Goal: Task Accomplishment & Management: Use online tool/utility

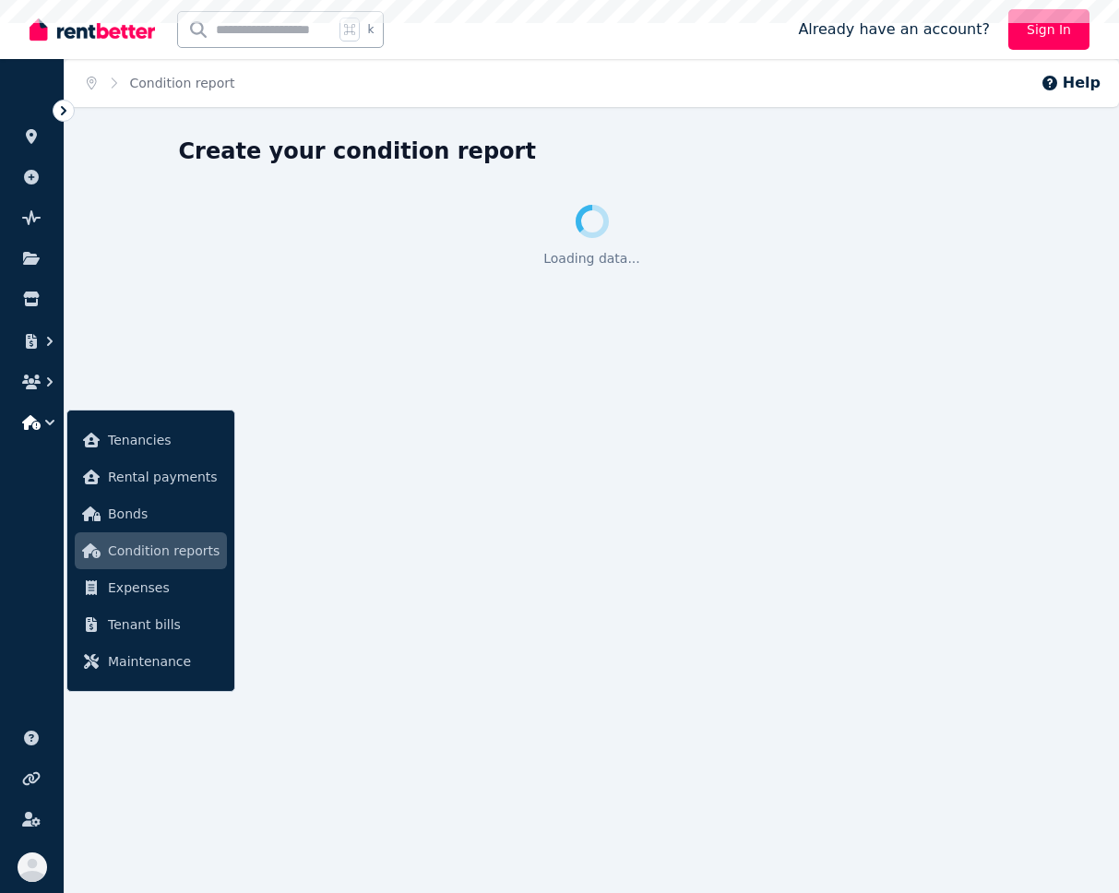
click at [43, 423] on icon "button" at bounding box center [50, 422] width 18 height 18
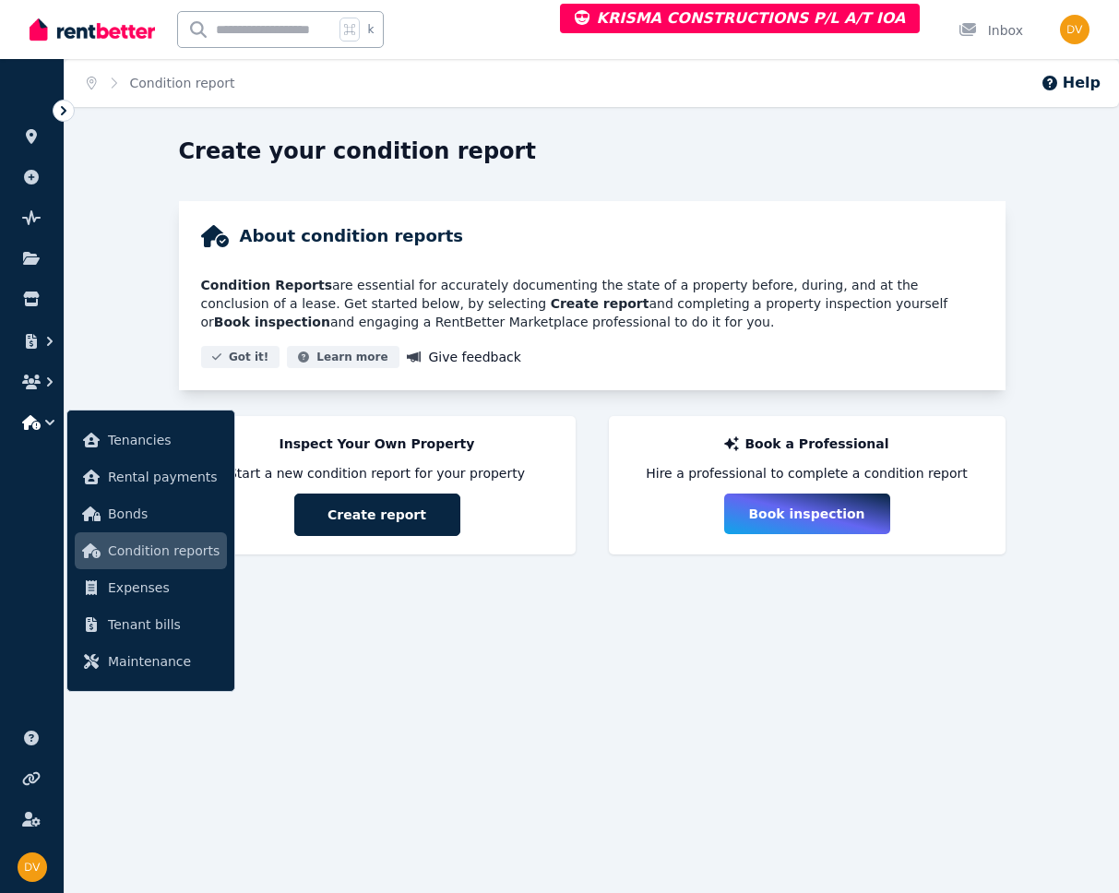
click at [48, 424] on icon "button" at bounding box center [50, 422] width 18 height 18
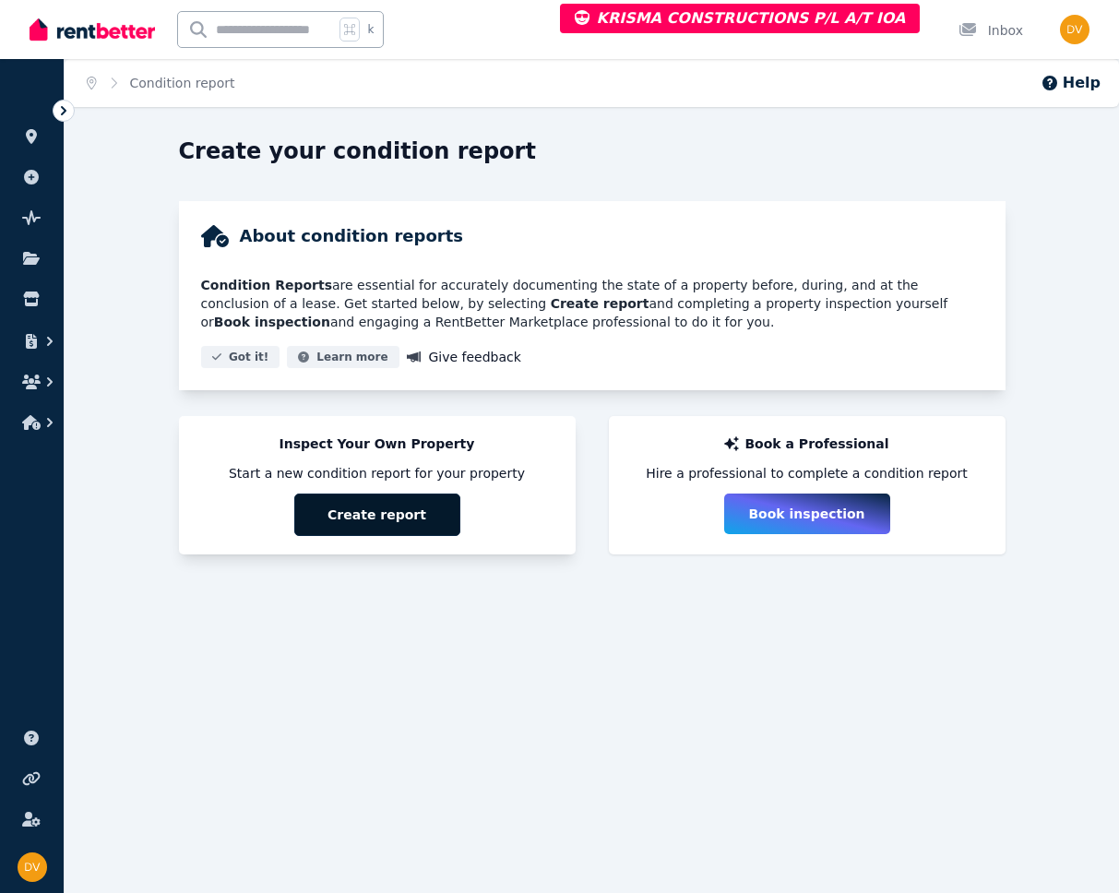
click at [361, 518] on button "Create report" at bounding box center [377, 514] width 166 height 42
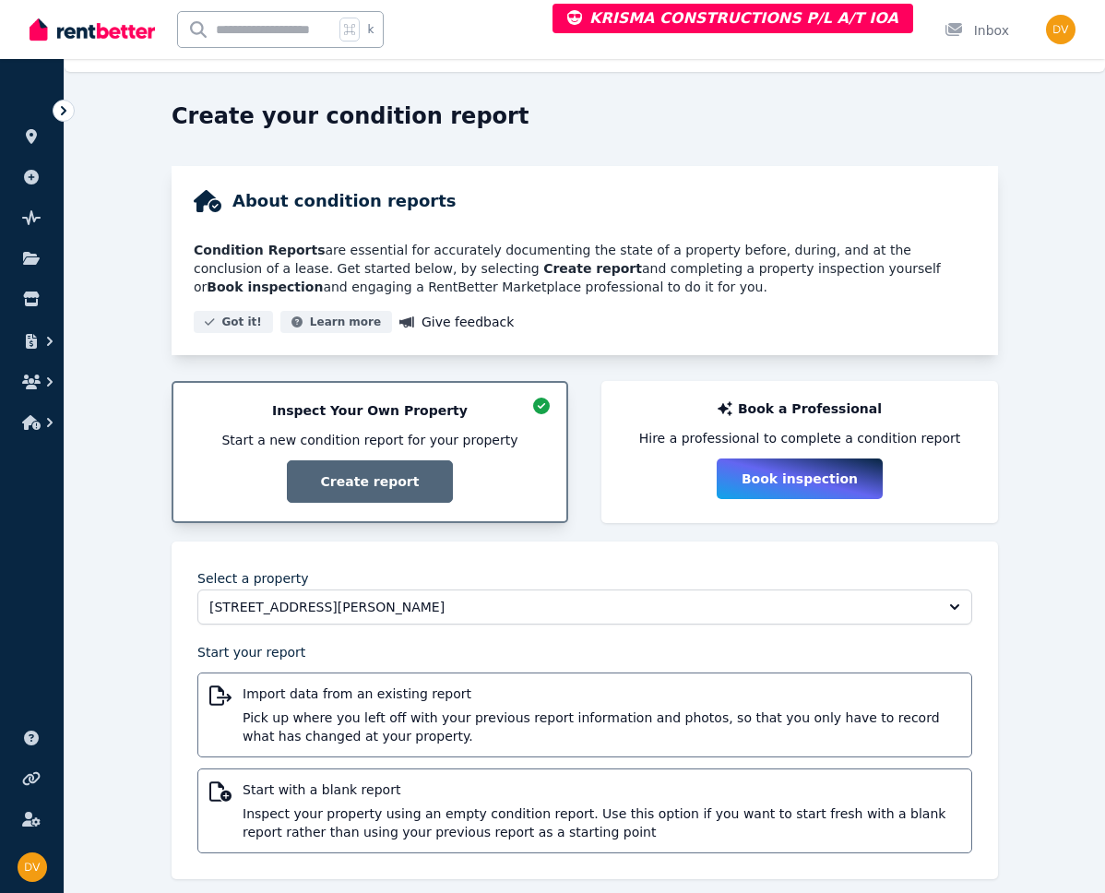
scroll to position [54, 0]
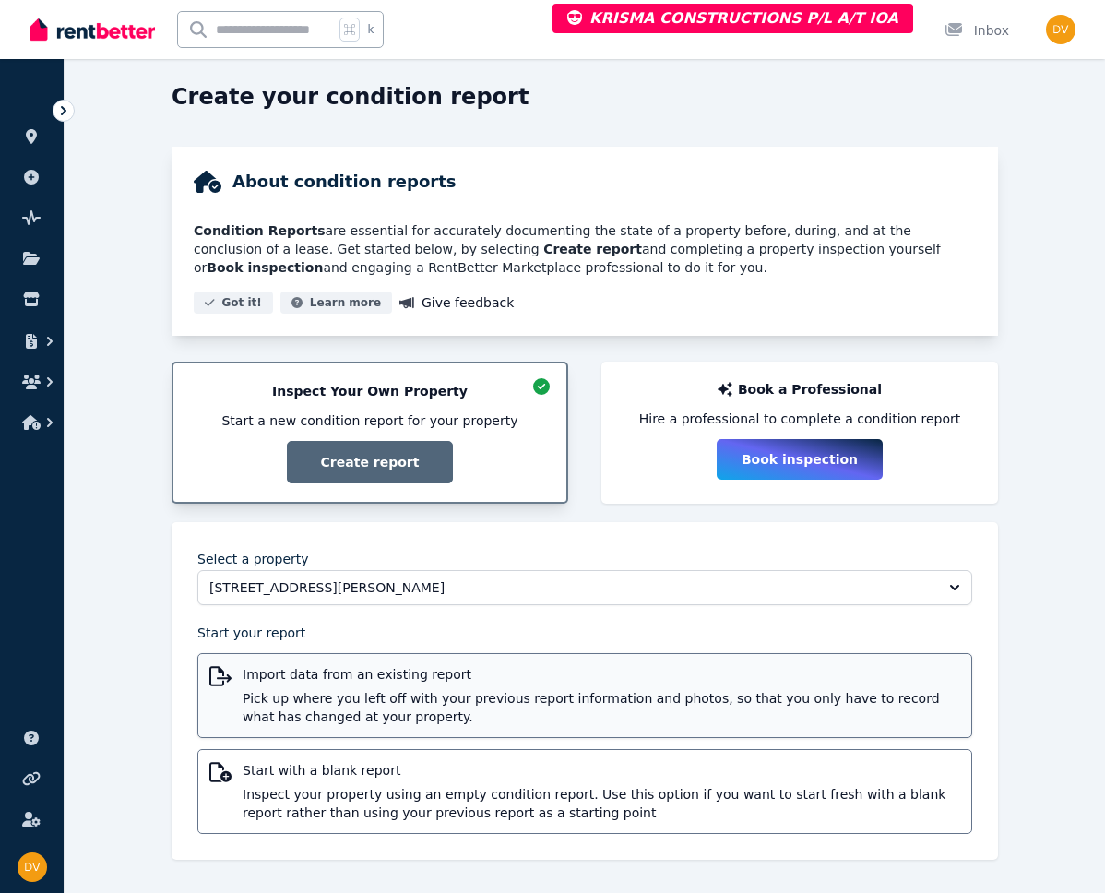
click at [291, 675] on span "Import data from an existing report" at bounding box center [602, 674] width 718 height 18
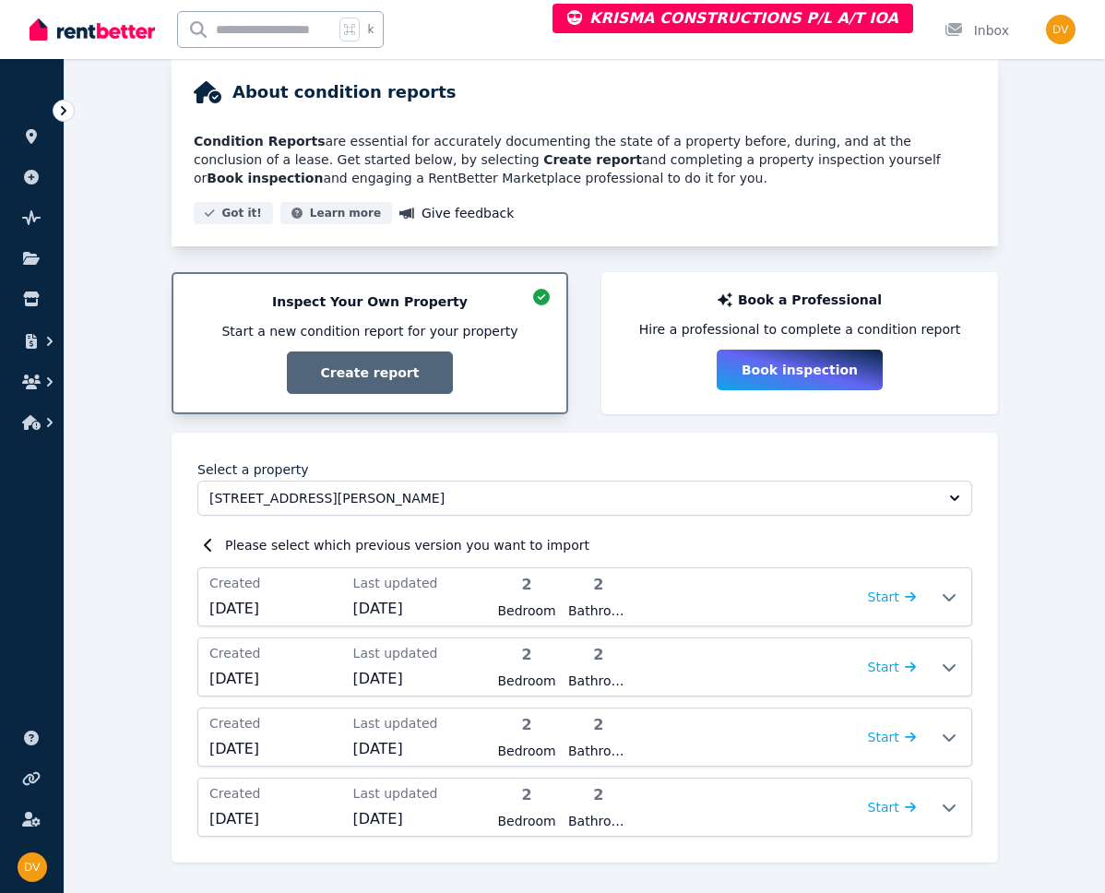
scroll to position [147, 0]
